Goal: Find specific page/section: Find specific page/section

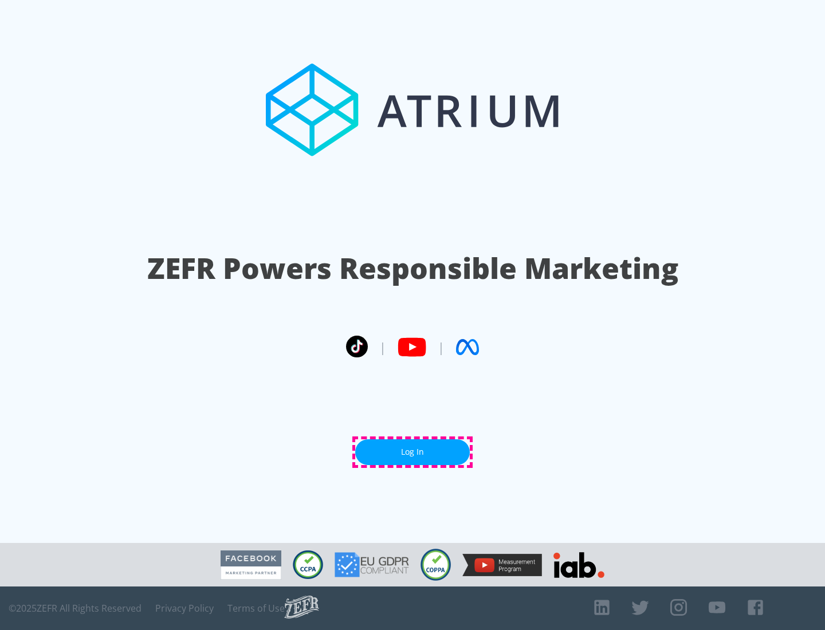
click at [413, 452] on link "Log In" at bounding box center [412, 453] width 115 height 26
